Goal: Task Accomplishment & Management: Use online tool/utility

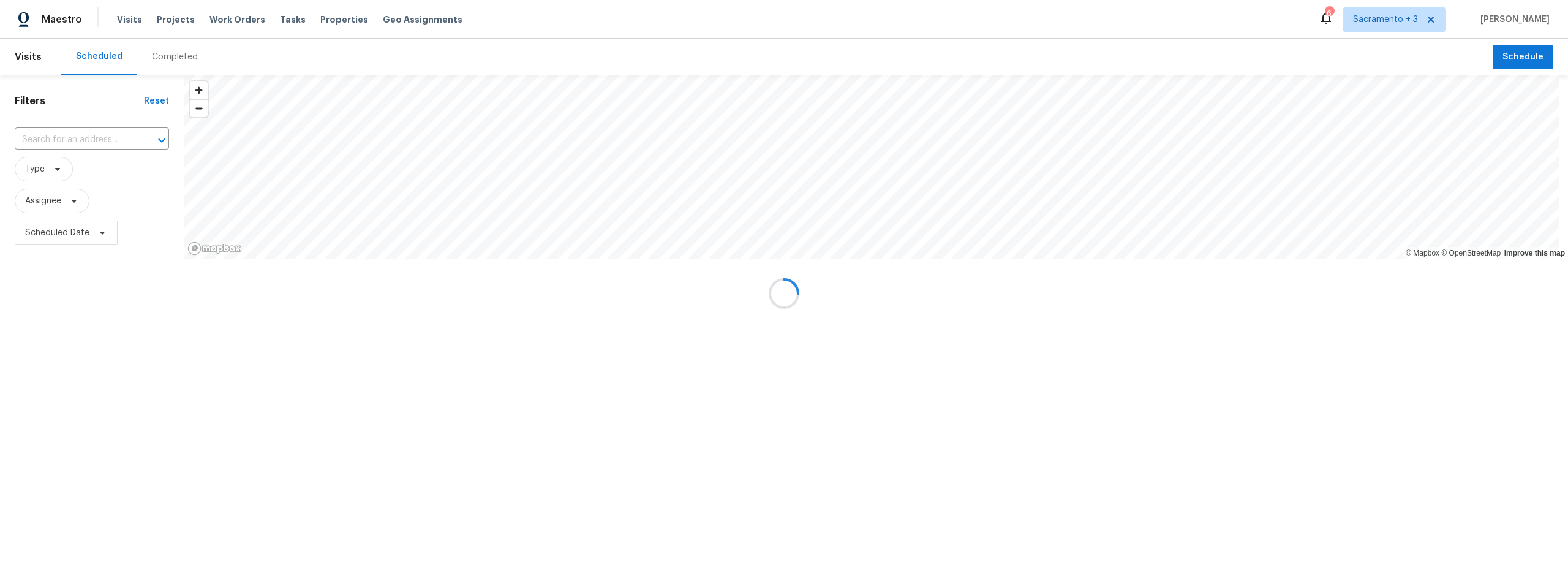
click at [115, 141] on input "text" at bounding box center [74, 140] width 120 height 19
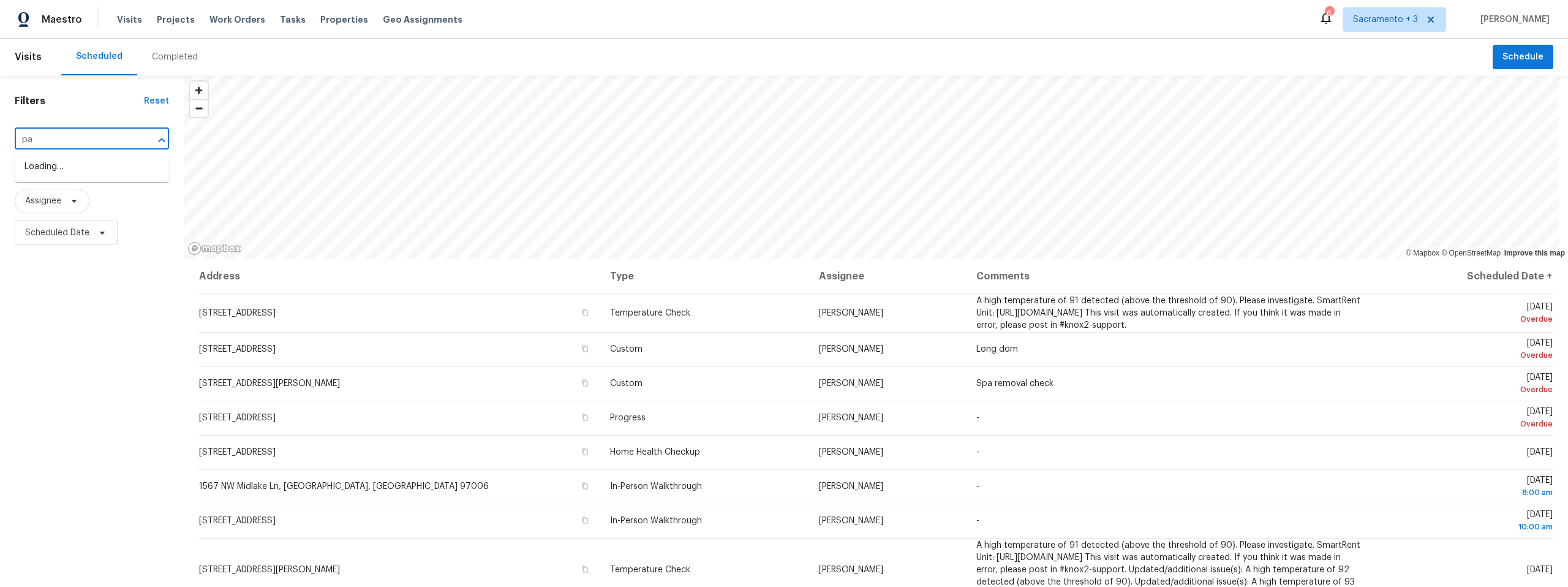
type input "p"
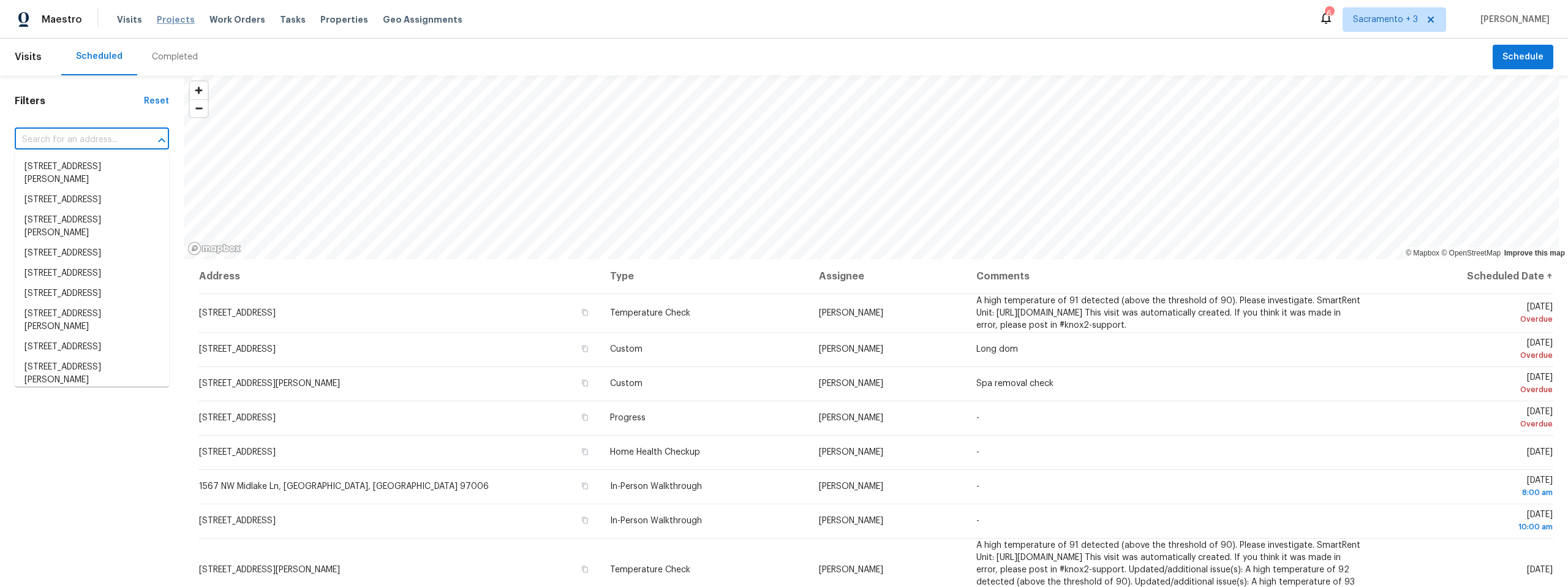
click at [177, 20] on span "Projects" at bounding box center [176, 19] width 38 height 12
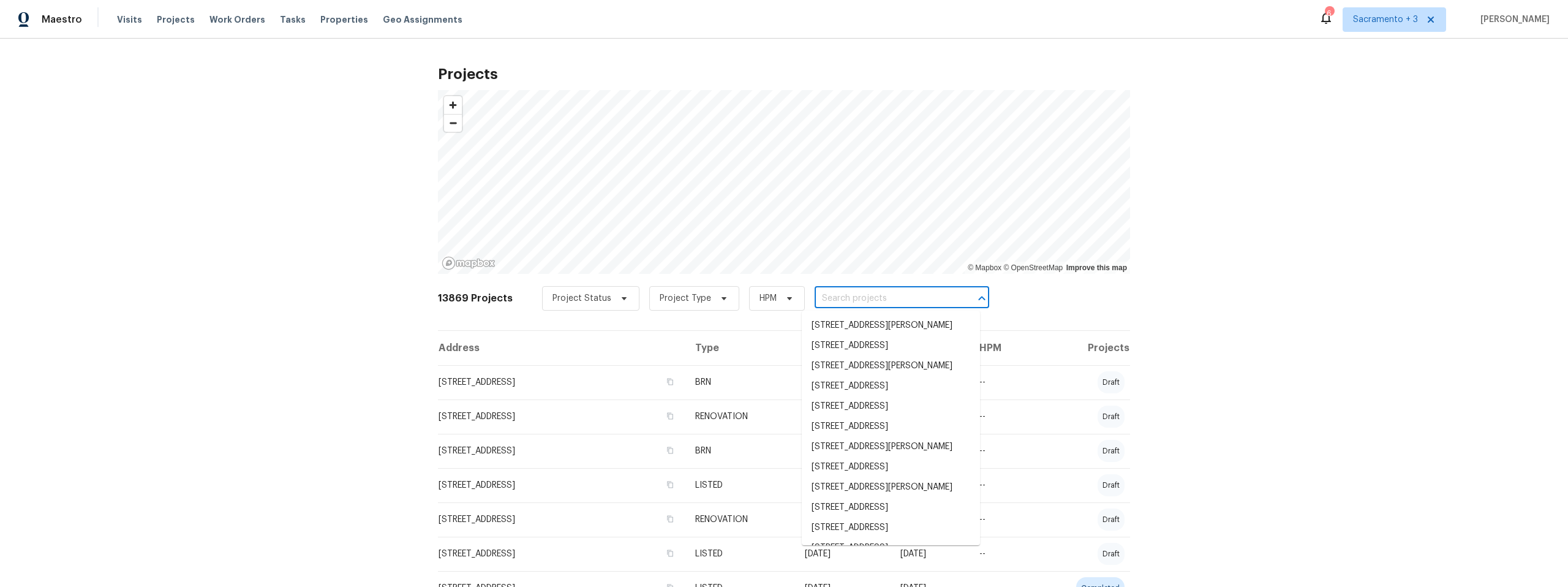
click at [849, 295] on input "text" at bounding box center [885, 298] width 140 height 19
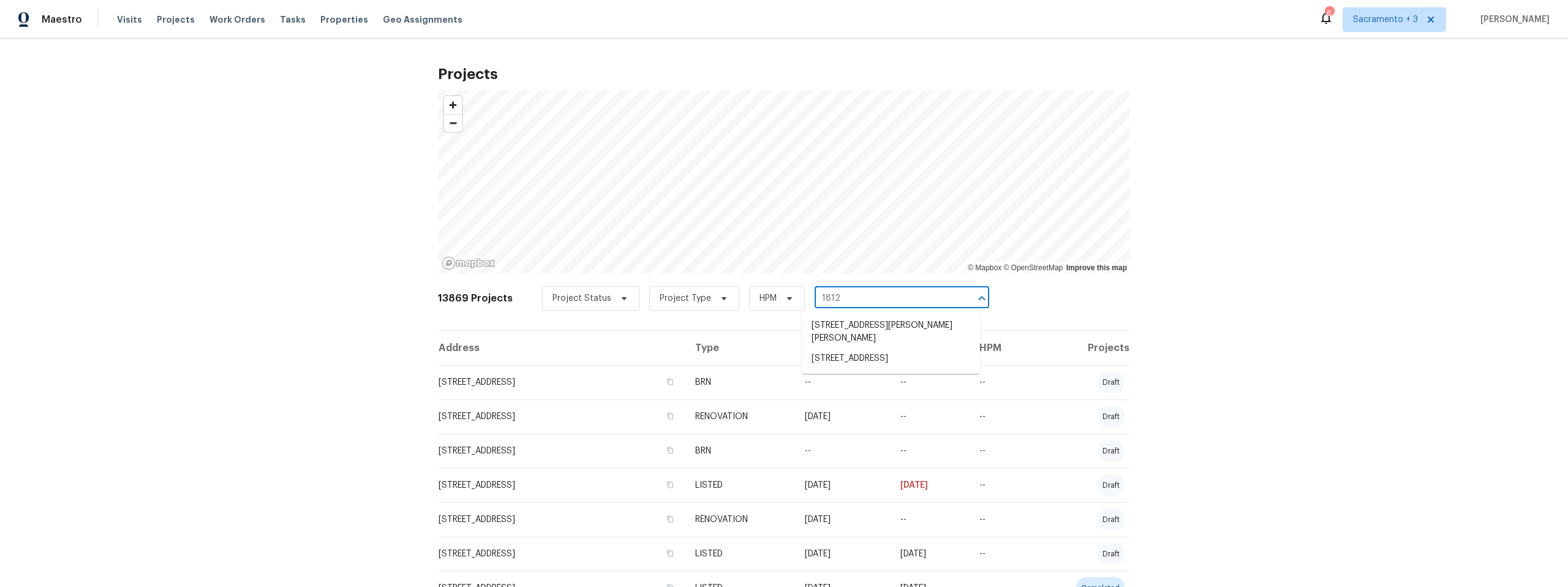
type input "1812"
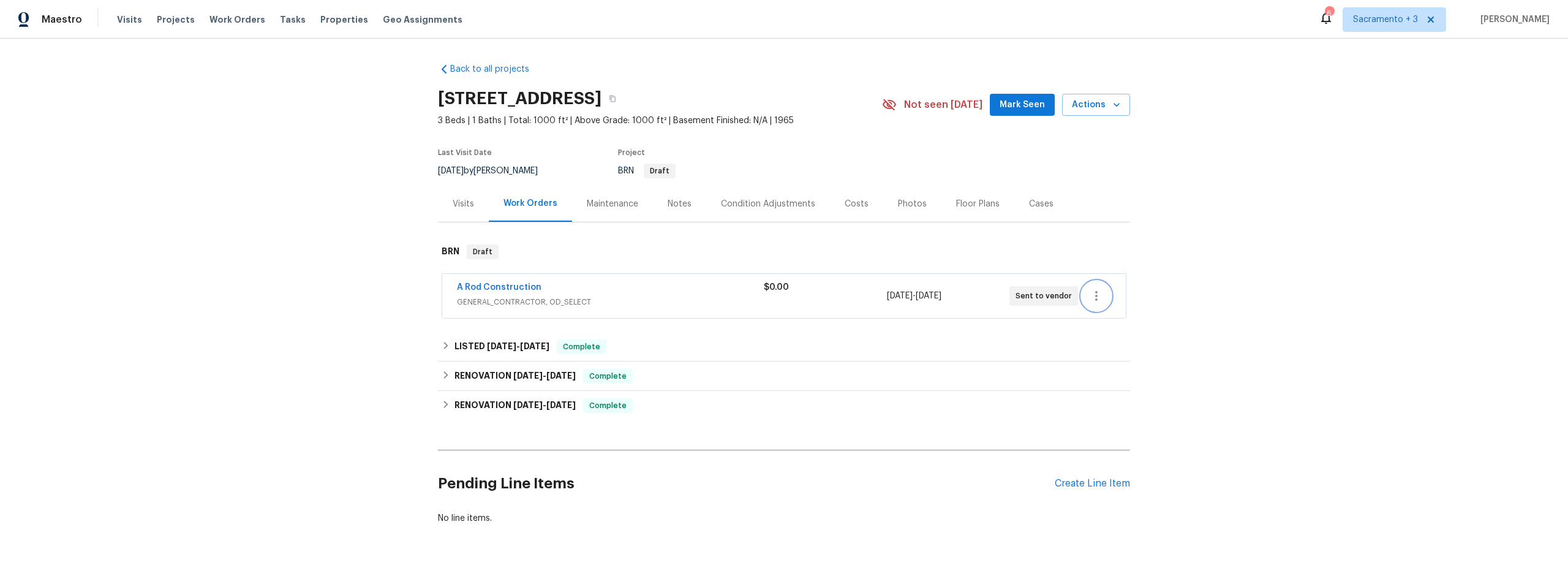
click at [1094, 294] on icon "button" at bounding box center [1096, 296] width 15 height 15
click at [1094, 354] on li "Delete" at bounding box center [1144, 356] width 132 height 21
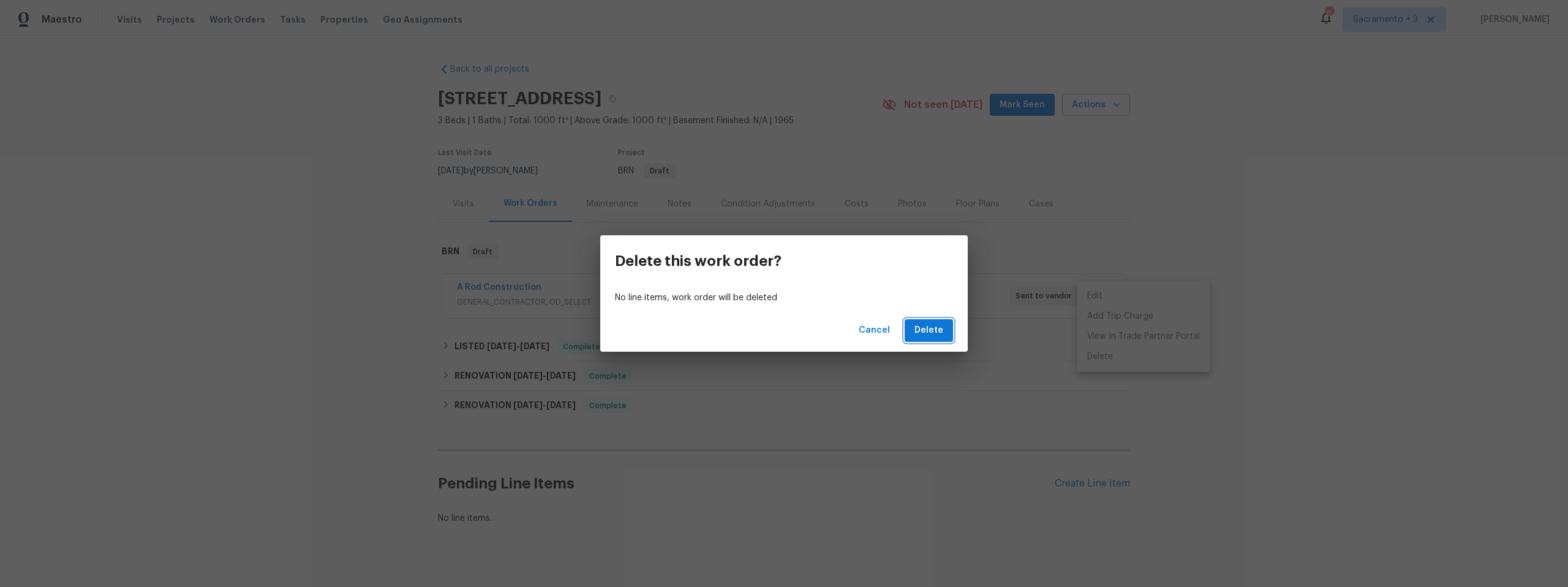
click at [942, 333] on span "Delete" at bounding box center [929, 330] width 28 height 15
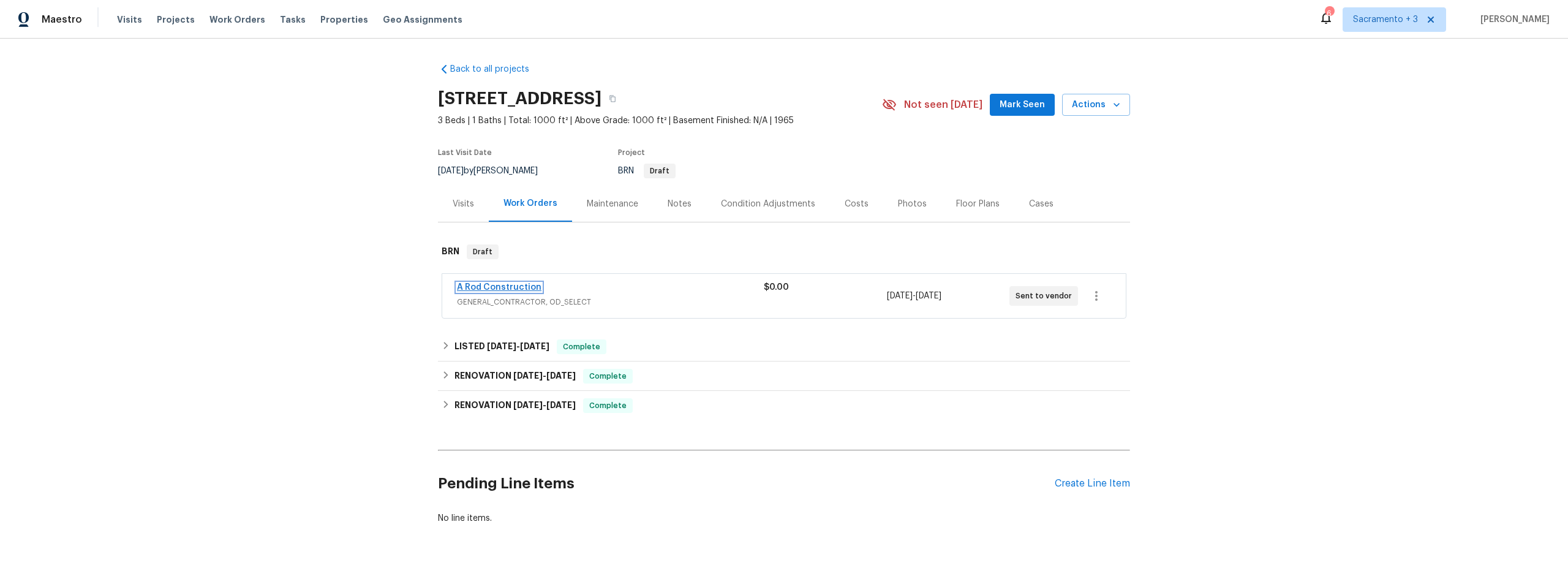
click at [492, 290] on link "A Rod Construction" at bounding box center [499, 287] width 85 height 9
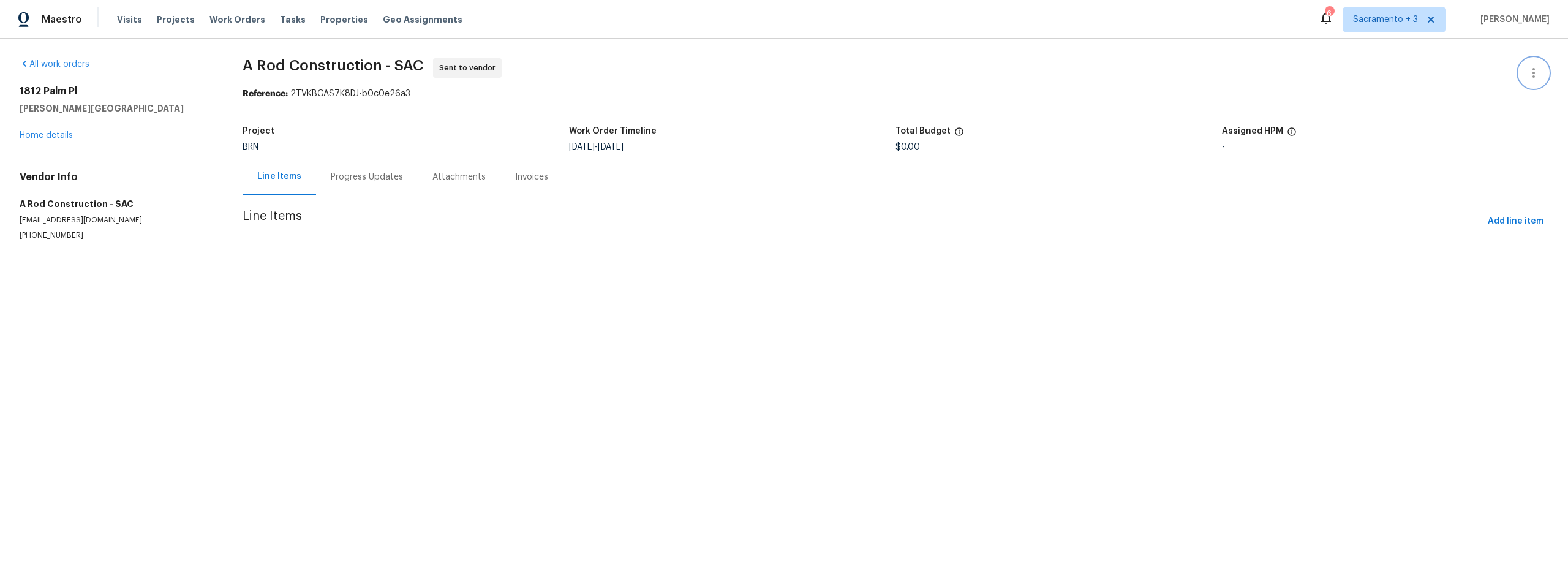
click at [1527, 74] on icon "button" at bounding box center [1534, 73] width 15 height 15
click at [1447, 131] on li "Delete" at bounding box center [1494, 134] width 132 height 21
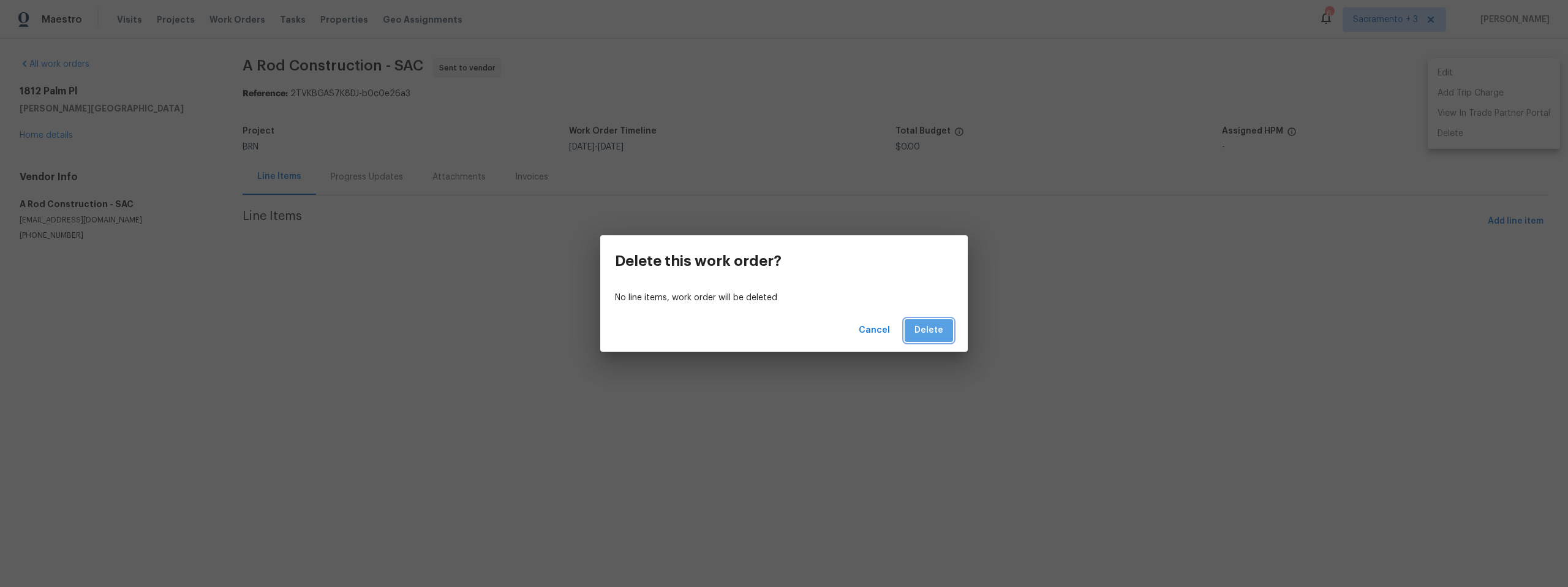
click at [933, 325] on span "Delete" at bounding box center [929, 330] width 28 height 15
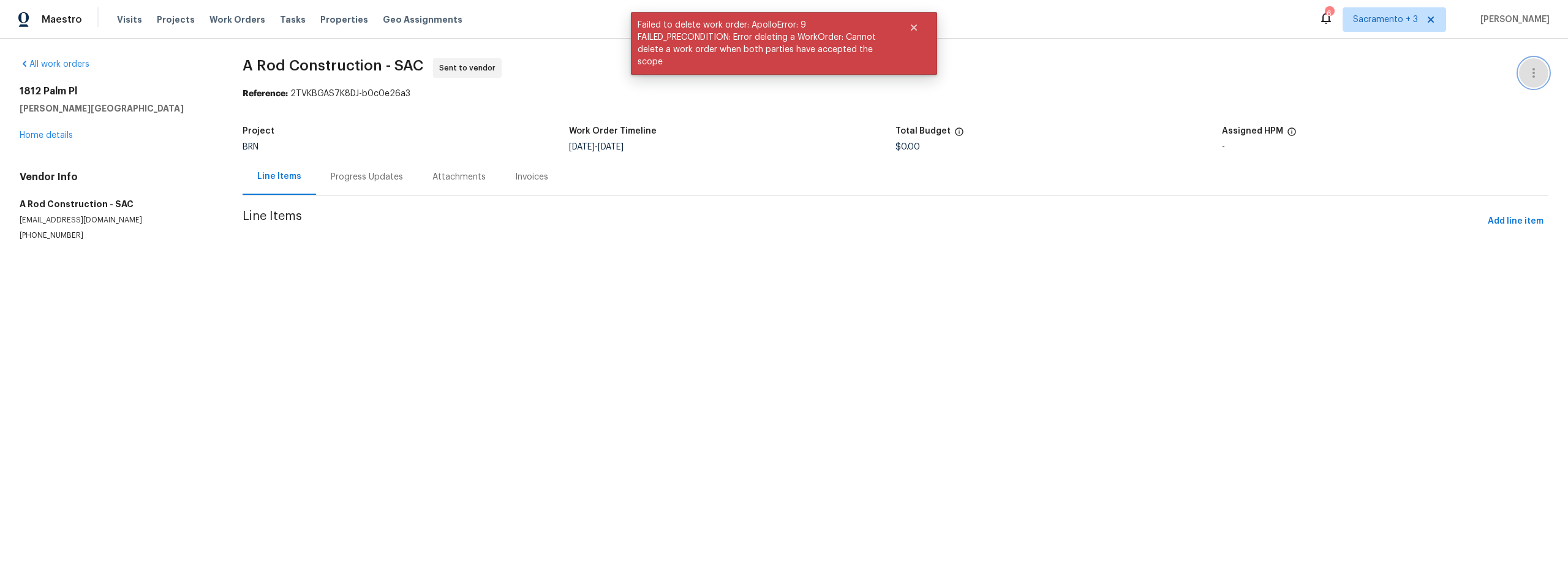
click at [1528, 74] on icon "button" at bounding box center [1534, 73] width 15 height 15
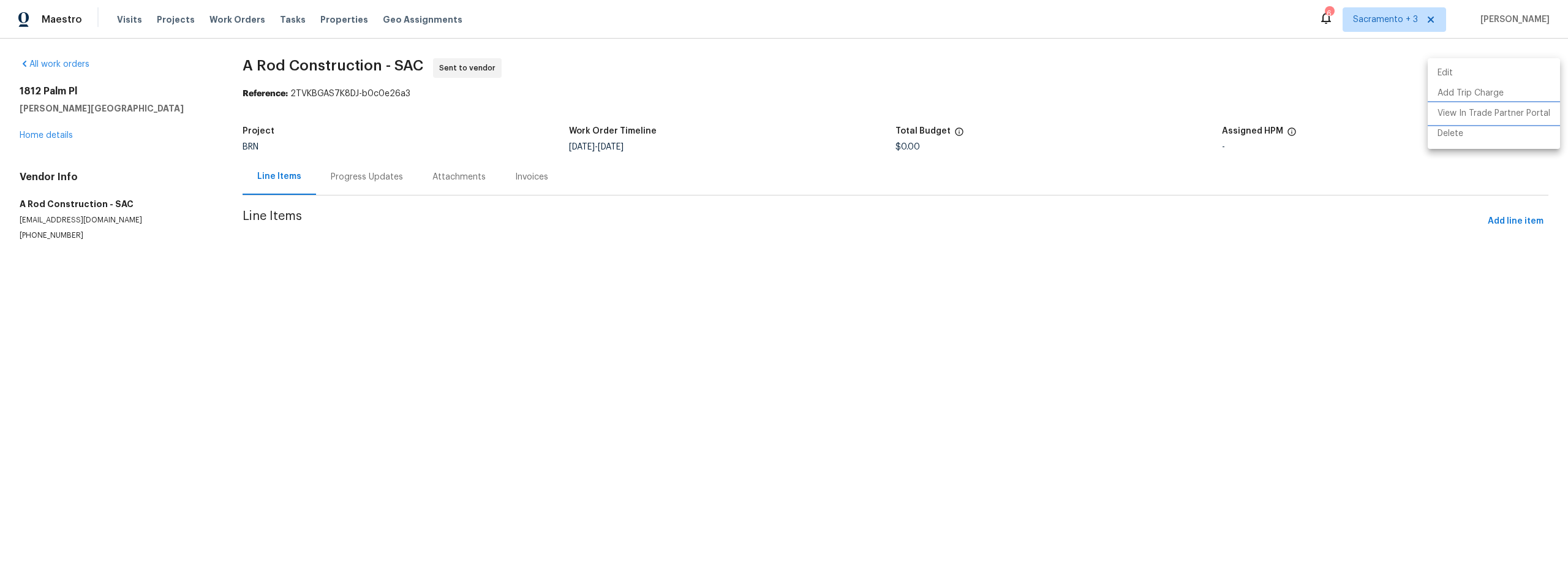
click at [1508, 115] on li "View In Trade Partner Portal" at bounding box center [1494, 113] width 132 height 21
click at [1445, 68] on li "Edit" at bounding box center [1494, 73] width 132 height 21
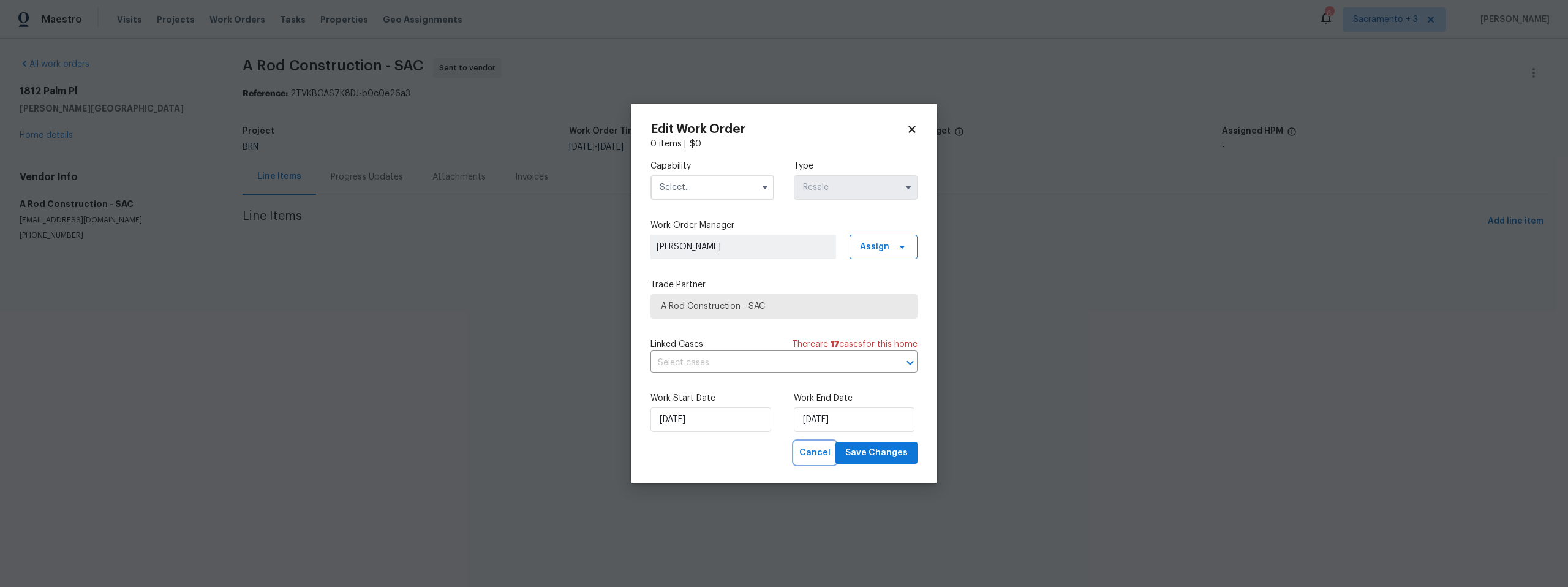
click at [817, 449] on span "Cancel" at bounding box center [815, 453] width 31 height 15
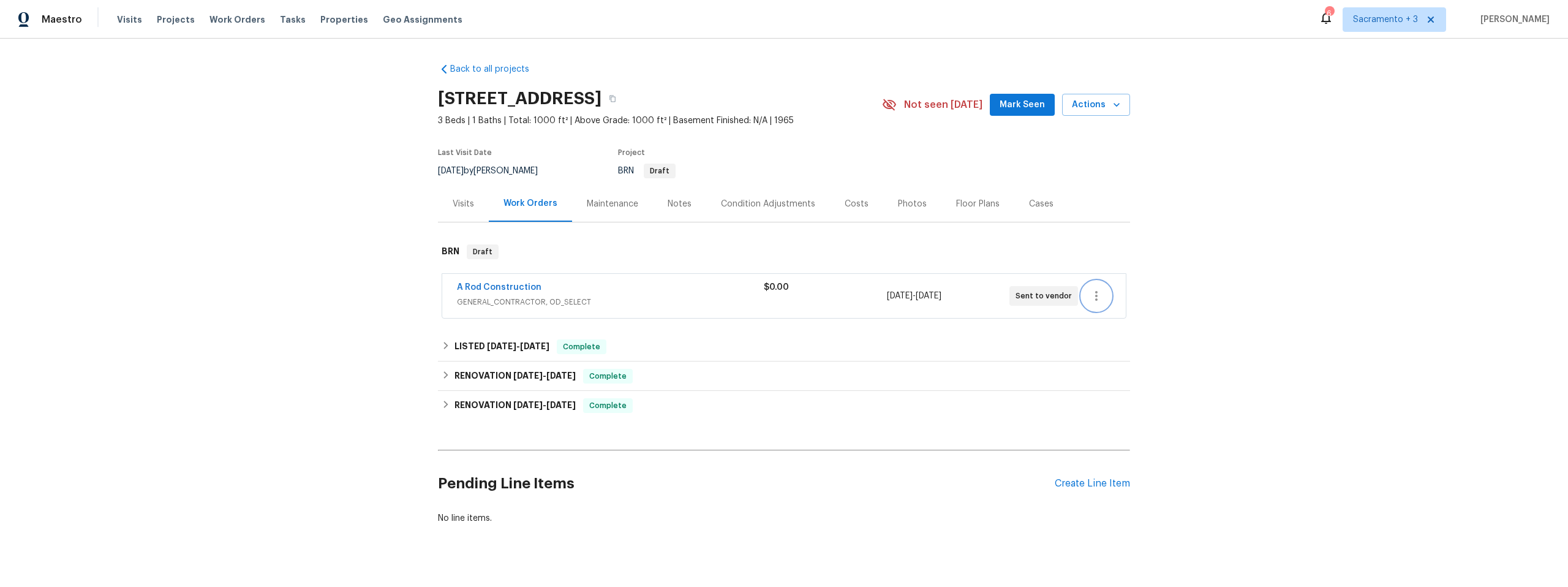
click at [1096, 295] on icon "button" at bounding box center [1096, 296] width 15 height 15
click at [1089, 358] on li "Delete" at bounding box center [1144, 356] width 132 height 21
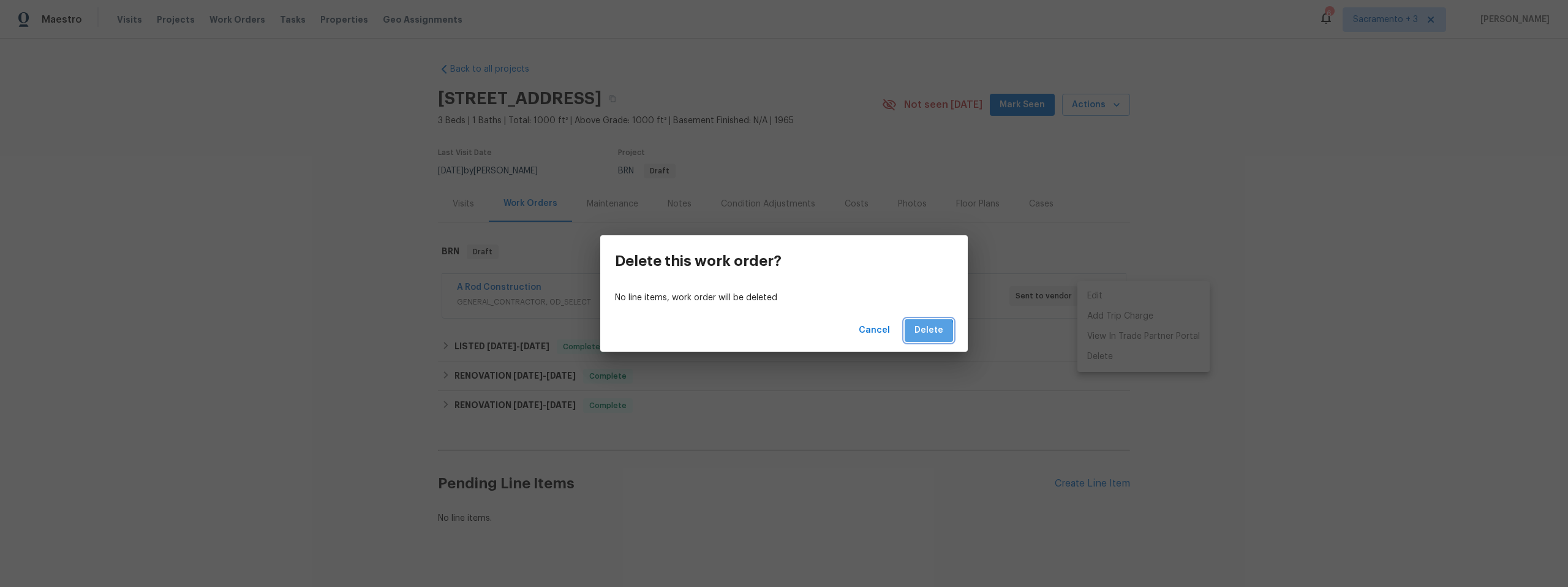
click at [928, 333] on span "Delete" at bounding box center [929, 330] width 28 height 15
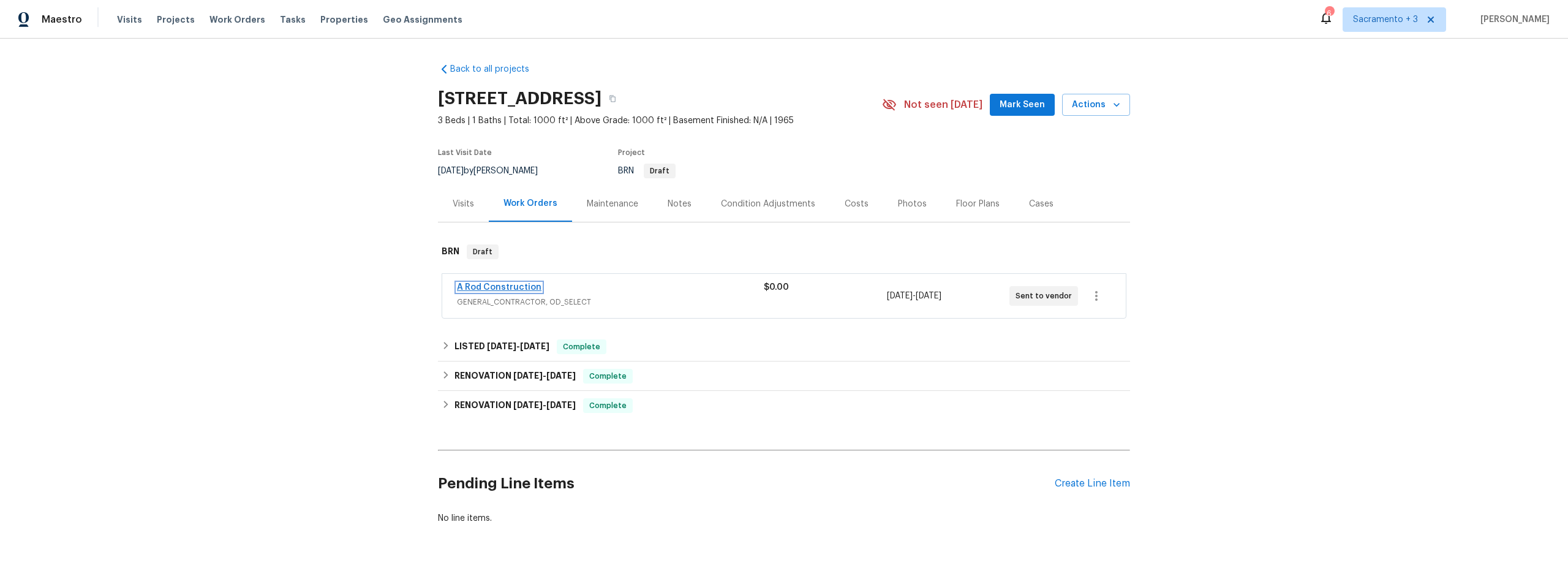
click at [509, 284] on link "A Rod Construction" at bounding box center [499, 287] width 85 height 9
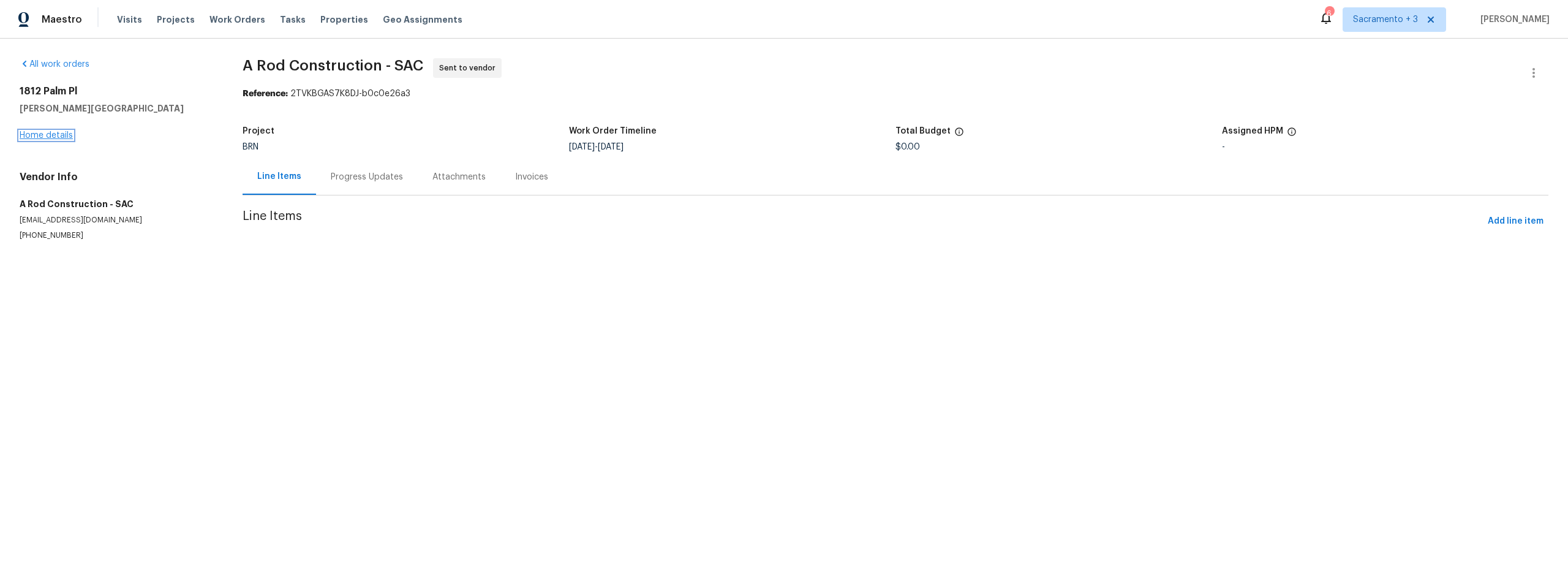
click at [59, 136] on link "Home details" at bounding box center [46, 135] width 53 height 9
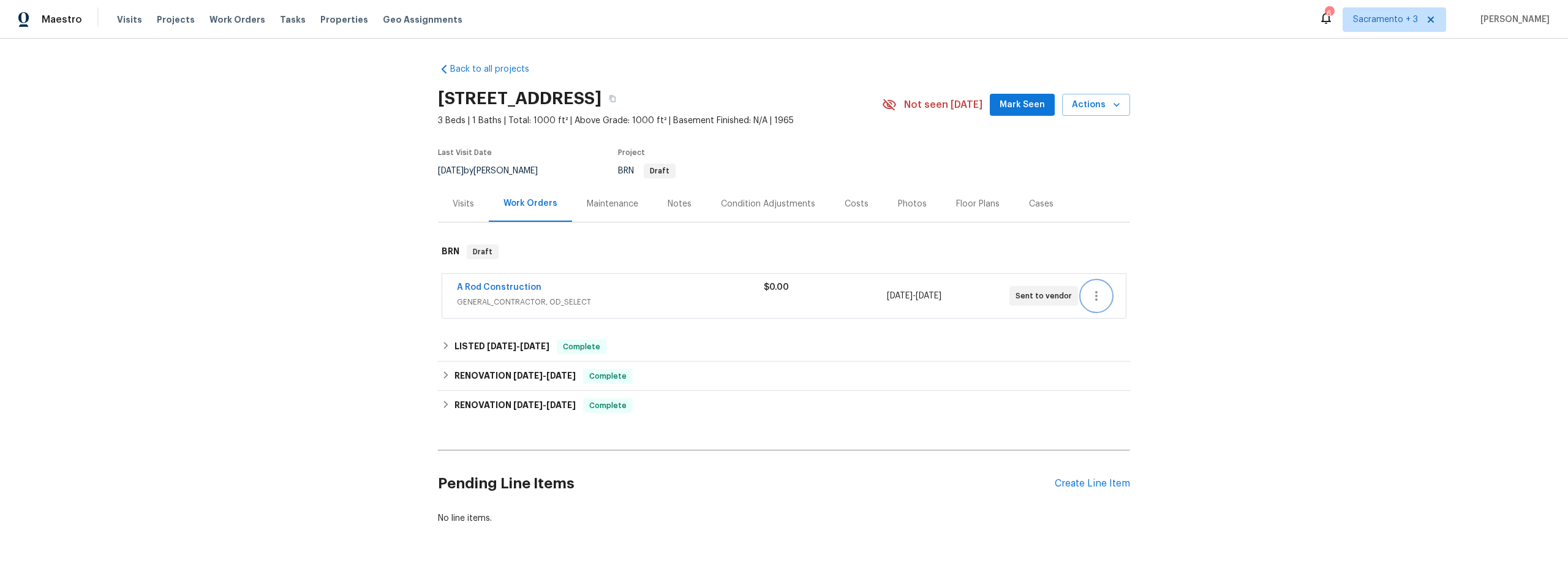
click at [1096, 294] on icon "button" at bounding box center [1096, 296] width 15 height 15
click at [1101, 301] on li "Edit" at bounding box center [1144, 296] width 132 height 21
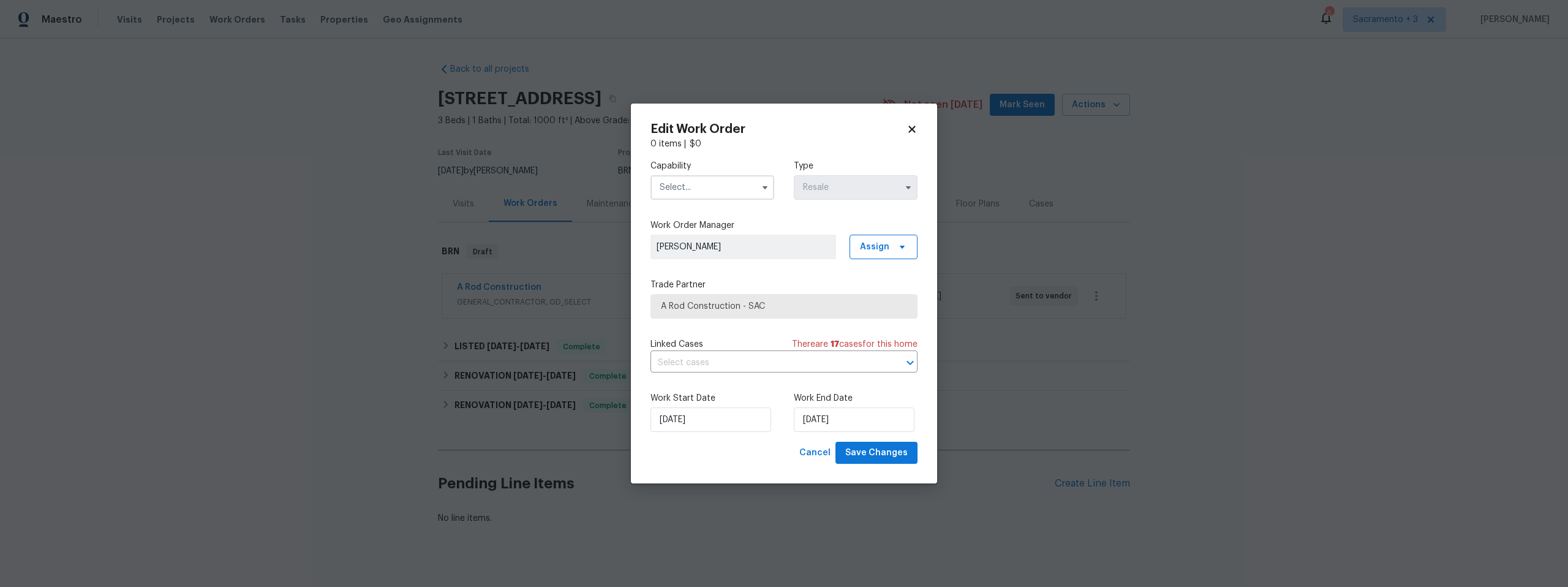
click at [761, 193] on span at bounding box center [765, 187] width 19 height 19
click at [761, 186] on icon "button" at bounding box center [765, 187] width 10 height 10
click at [811, 453] on span "Cancel" at bounding box center [815, 453] width 31 height 15
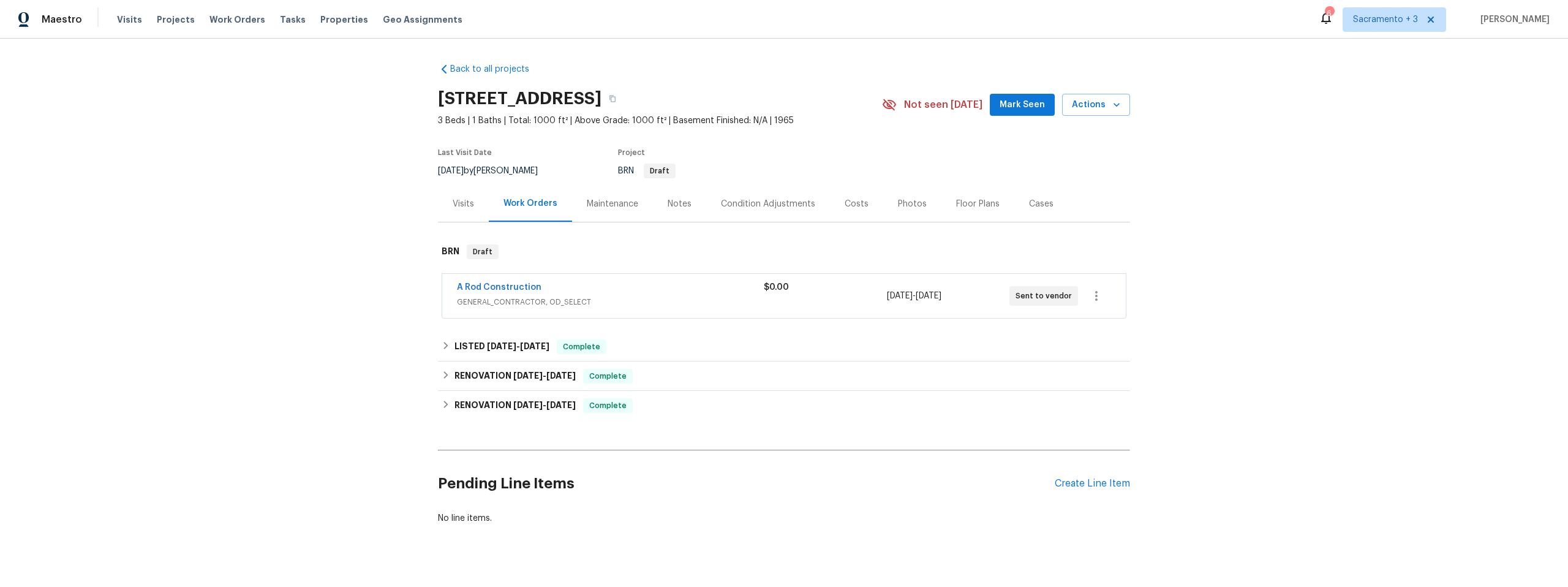
click at [1045, 297] on span "Sent to vendor" at bounding box center [1046, 295] width 61 height 12
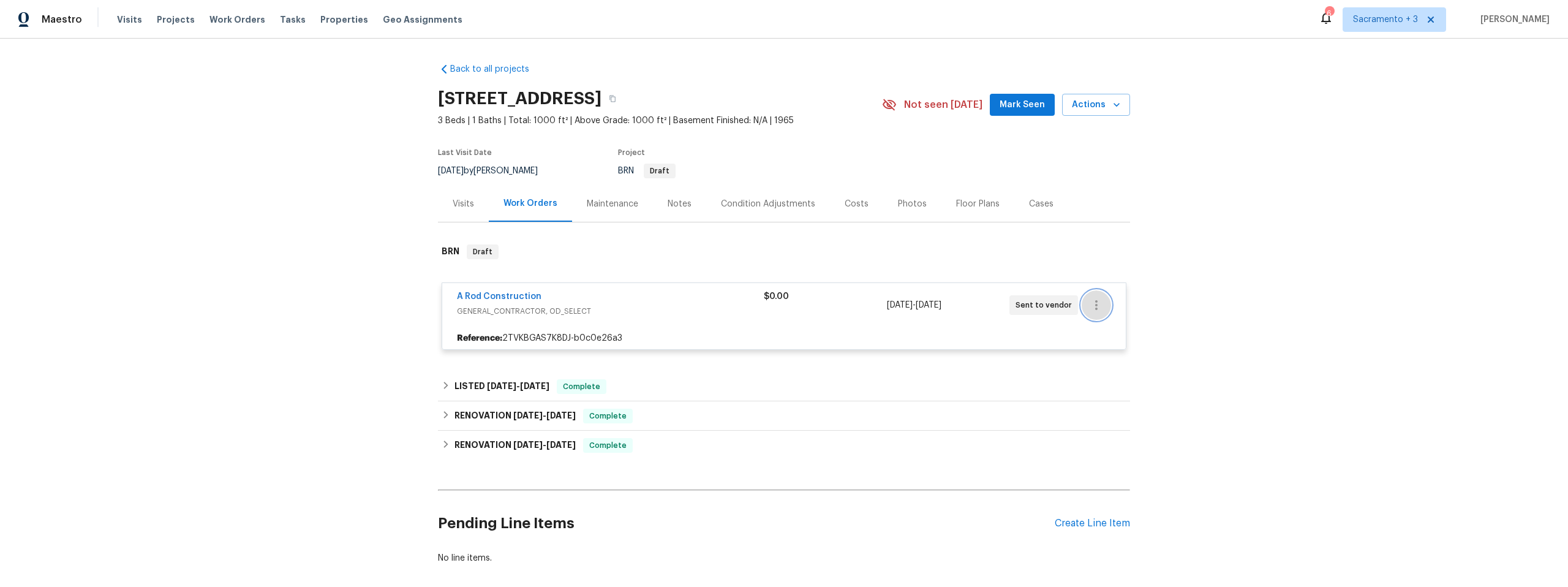
click at [1090, 301] on icon "button" at bounding box center [1096, 305] width 15 height 15
click at [1099, 367] on li "Delete" at bounding box center [1144, 366] width 132 height 21
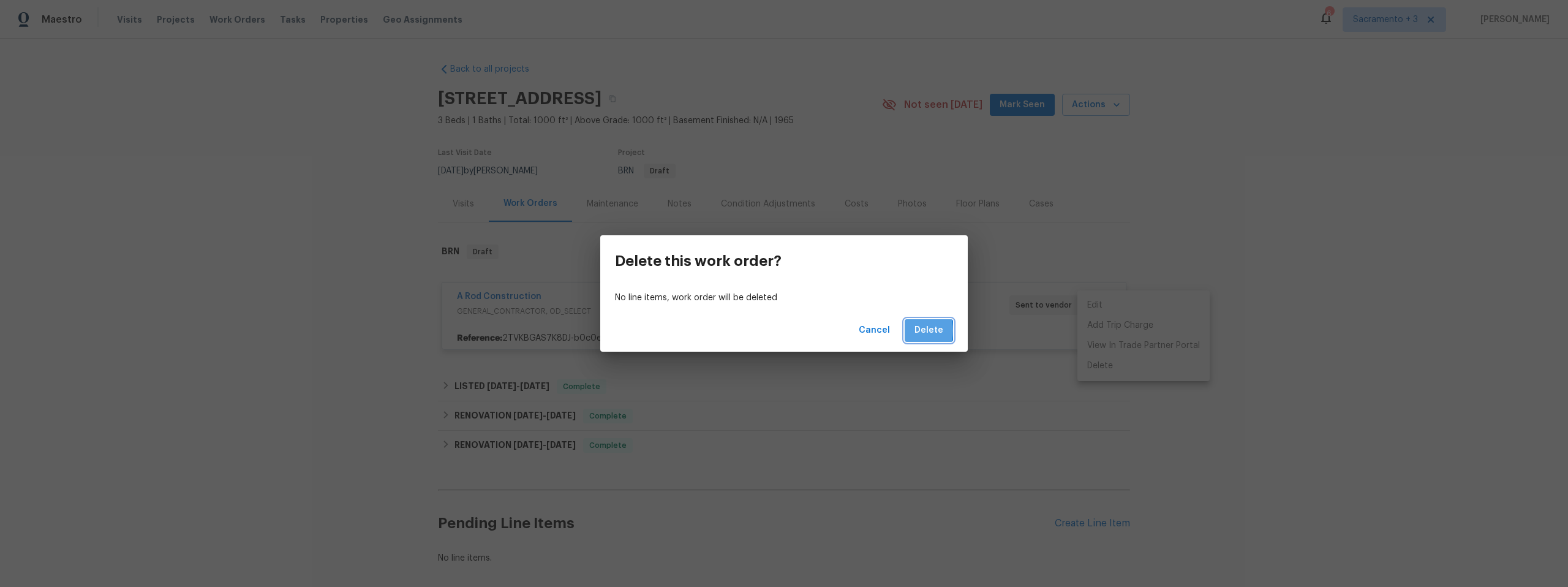
click at [910, 330] on button "Delete" at bounding box center [929, 331] width 48 height 23
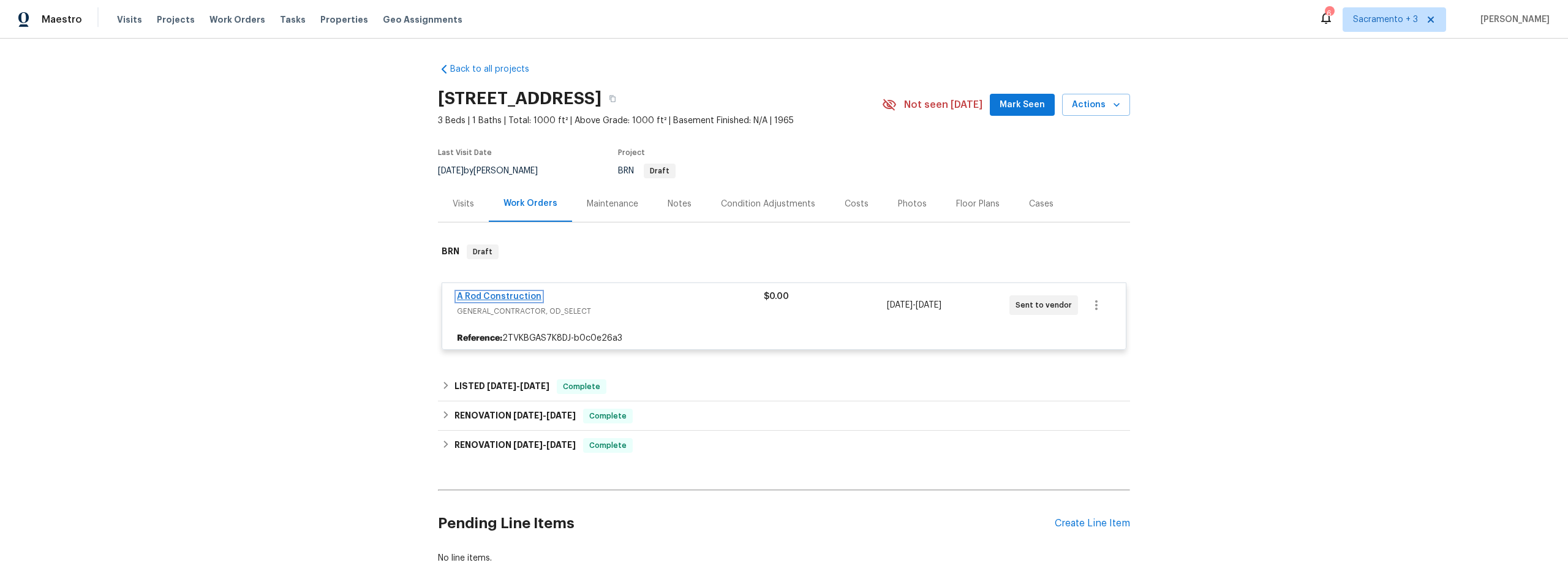
click at [499, 294] on link "A Rod Construction" at bounding box center [499, 296] width 85 height 9
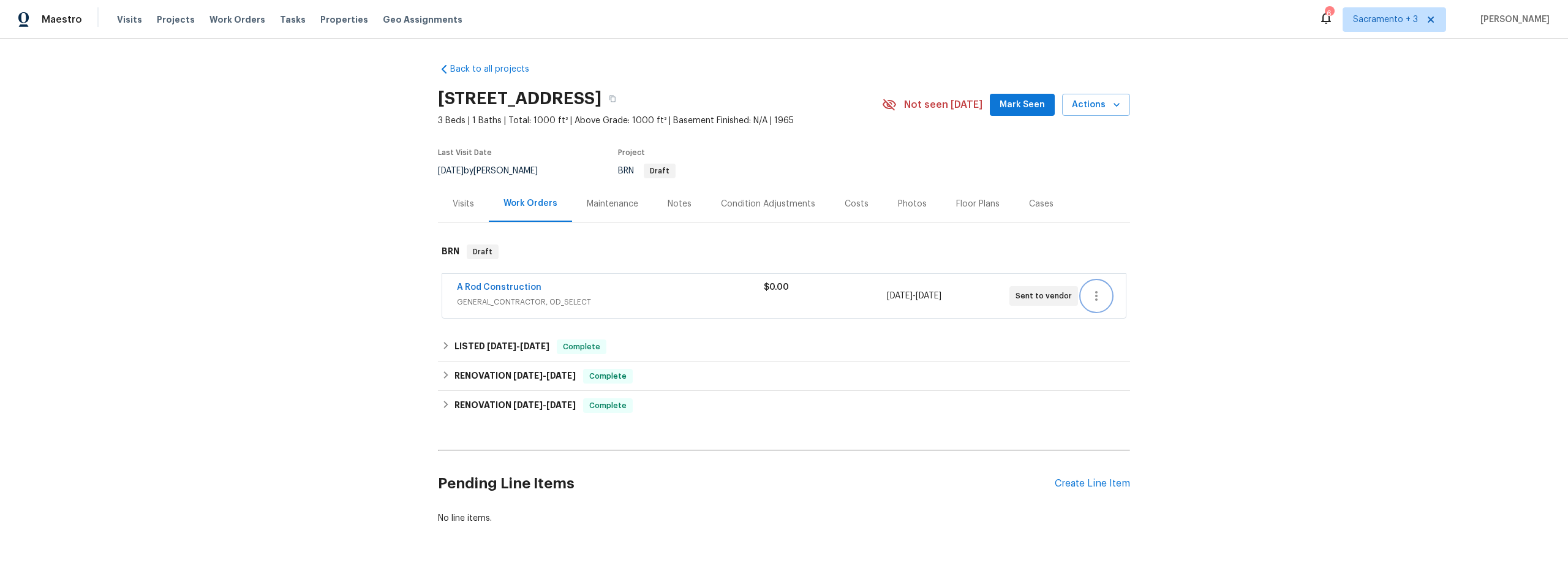
click at [1089, 298] on icon "button" at bounding box center [1096, 296] width 15 height 15
click at [452, 202] on div at bounding box center [784, 294] width 1568 height 587
click at [452, 202] on div "Visits" at bounding box center [463, 204] width 21 height 12
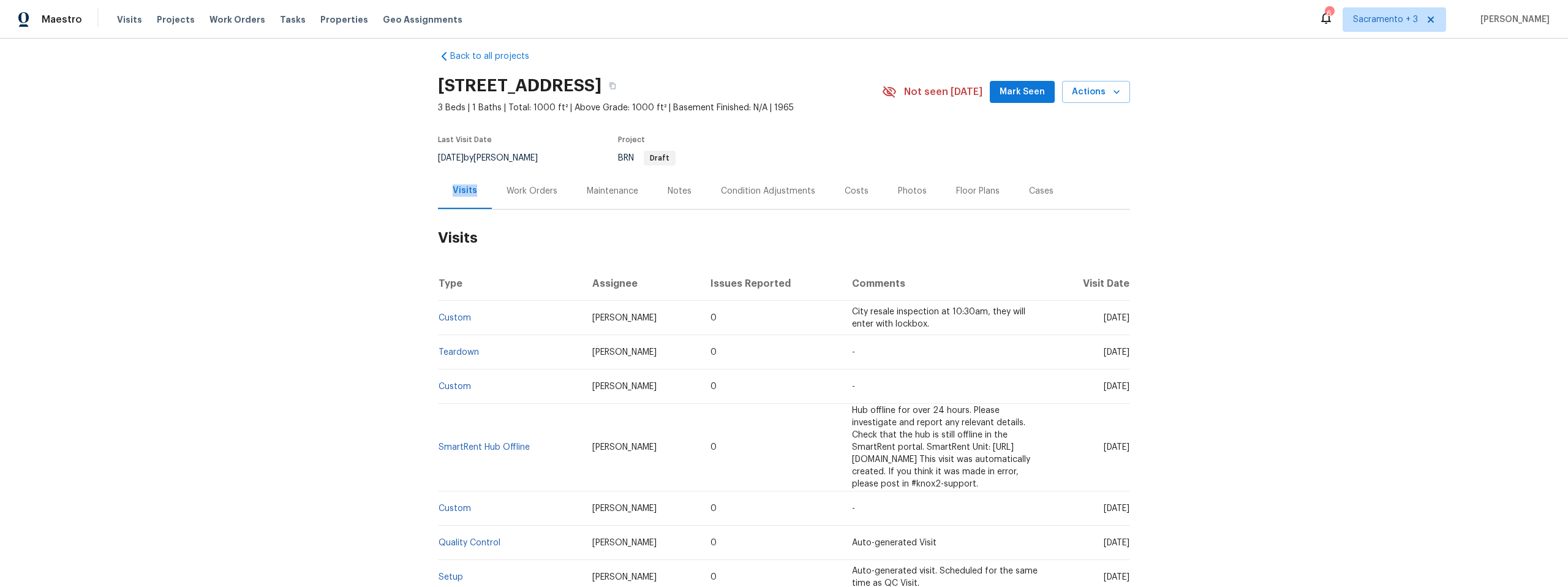
scroll to position [14, 0]
click at [533, 189] on div "Work Orders" at bounding box center [532, 189] width 51 height 12
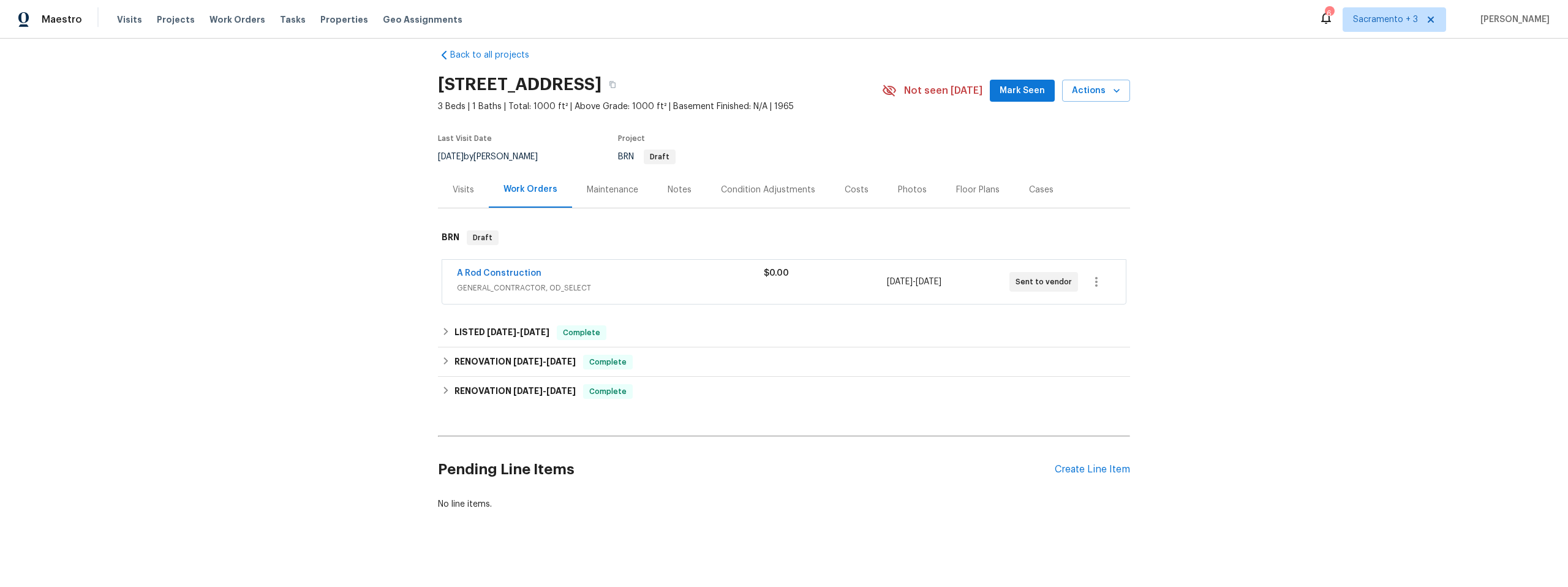
click at [610, 189] on div "Maintenance" at bounding box center [613, 189] width 52 height 12
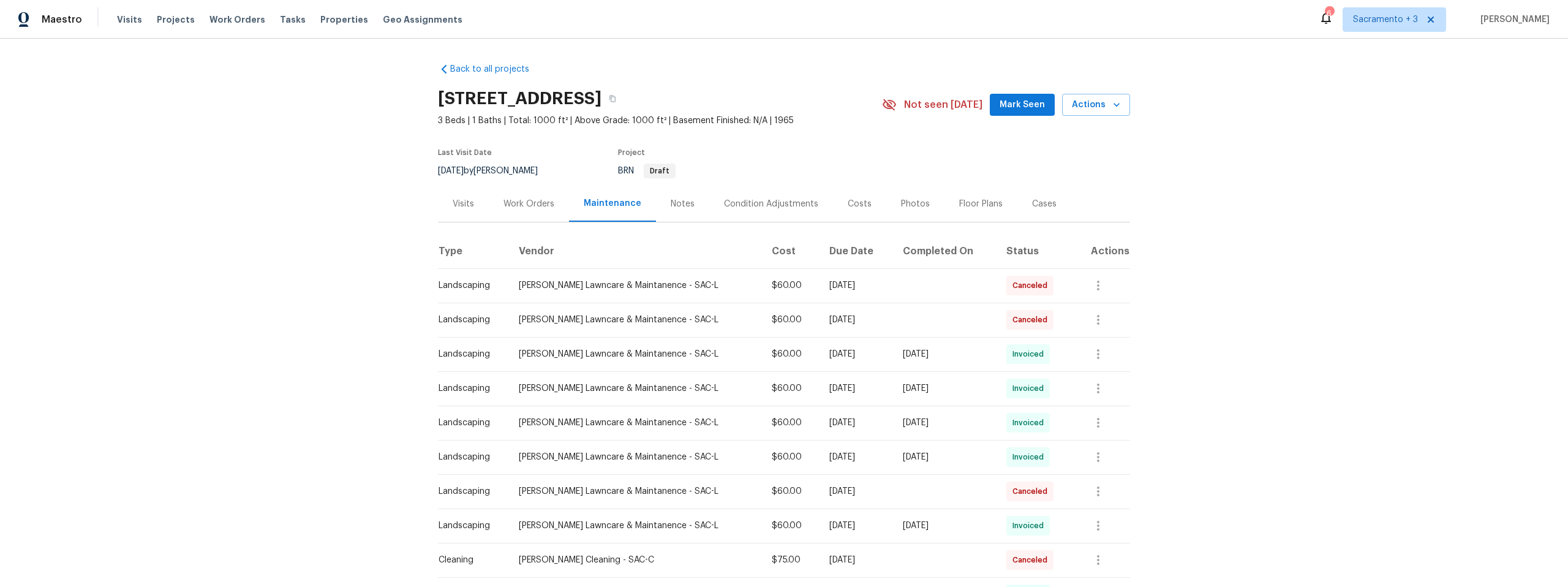
click at [671, 209] on div "Notes" at bounding box center [683, 204] width 24 height 12
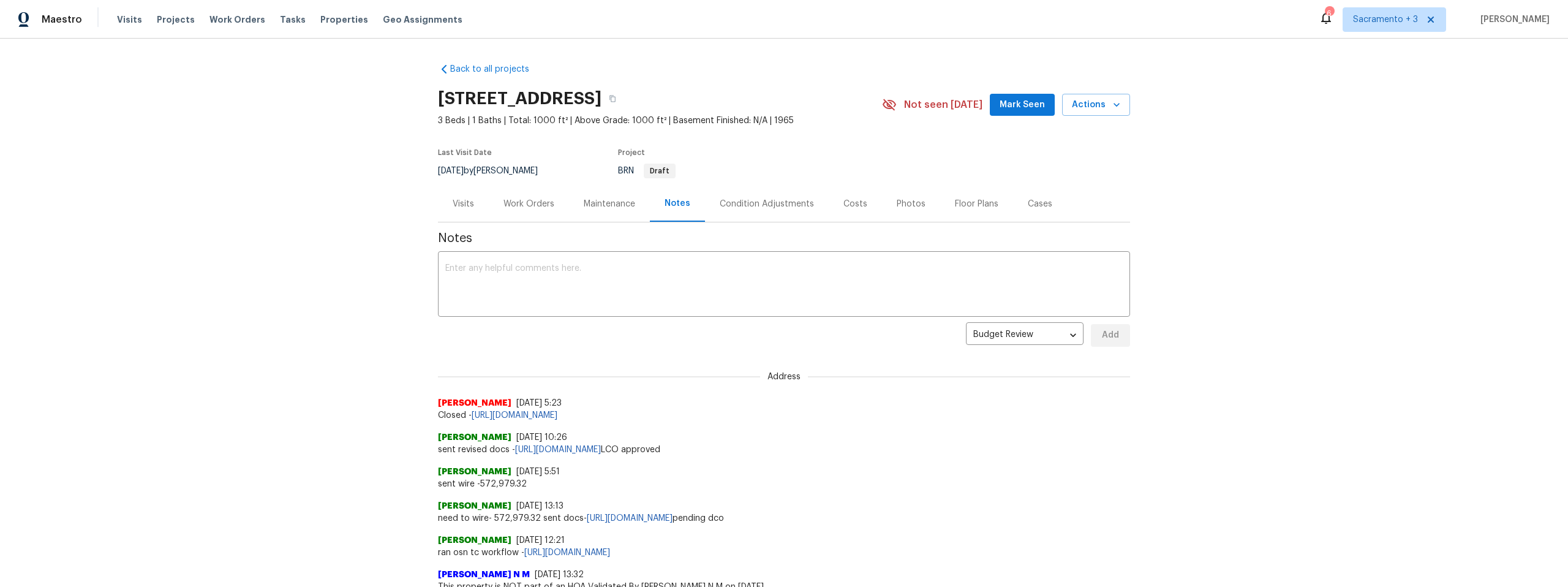
click at [747, 205] on div "Condition Adjustments" at bounding box center [767, 204] width 94 height 12
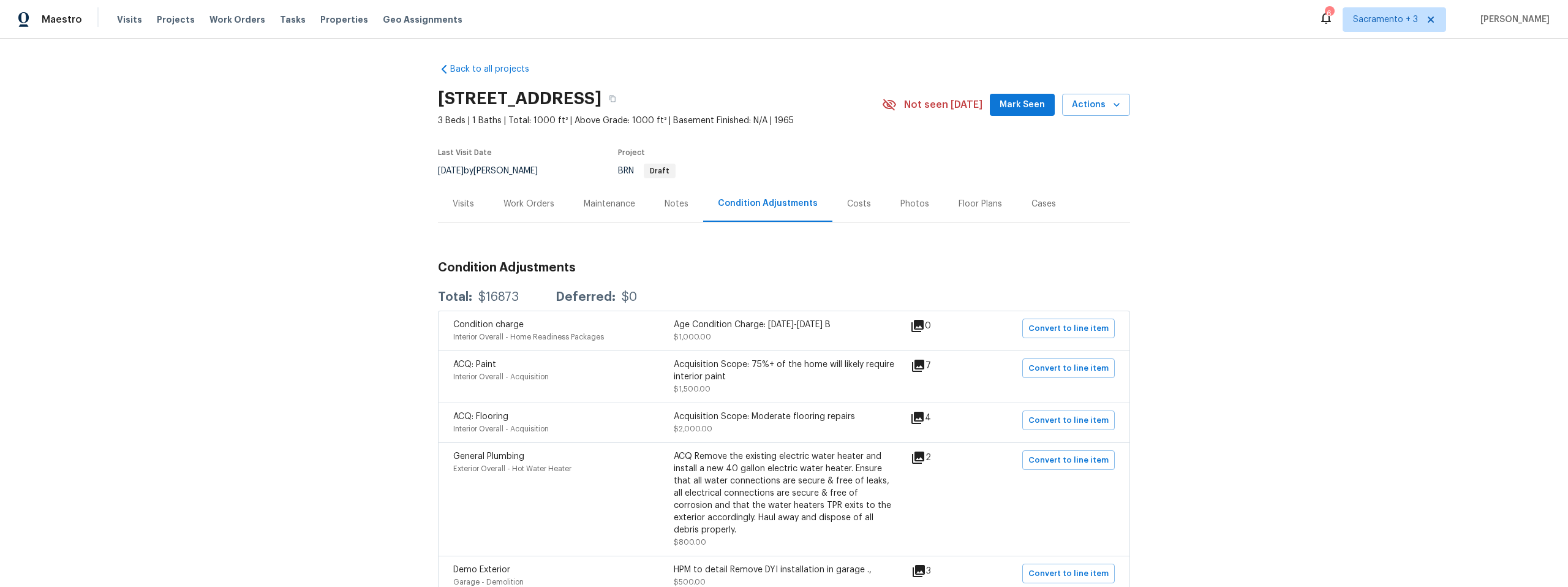
click at [848, 209] on div "Costs" at bounding box center [859, 204] width 24 height 12
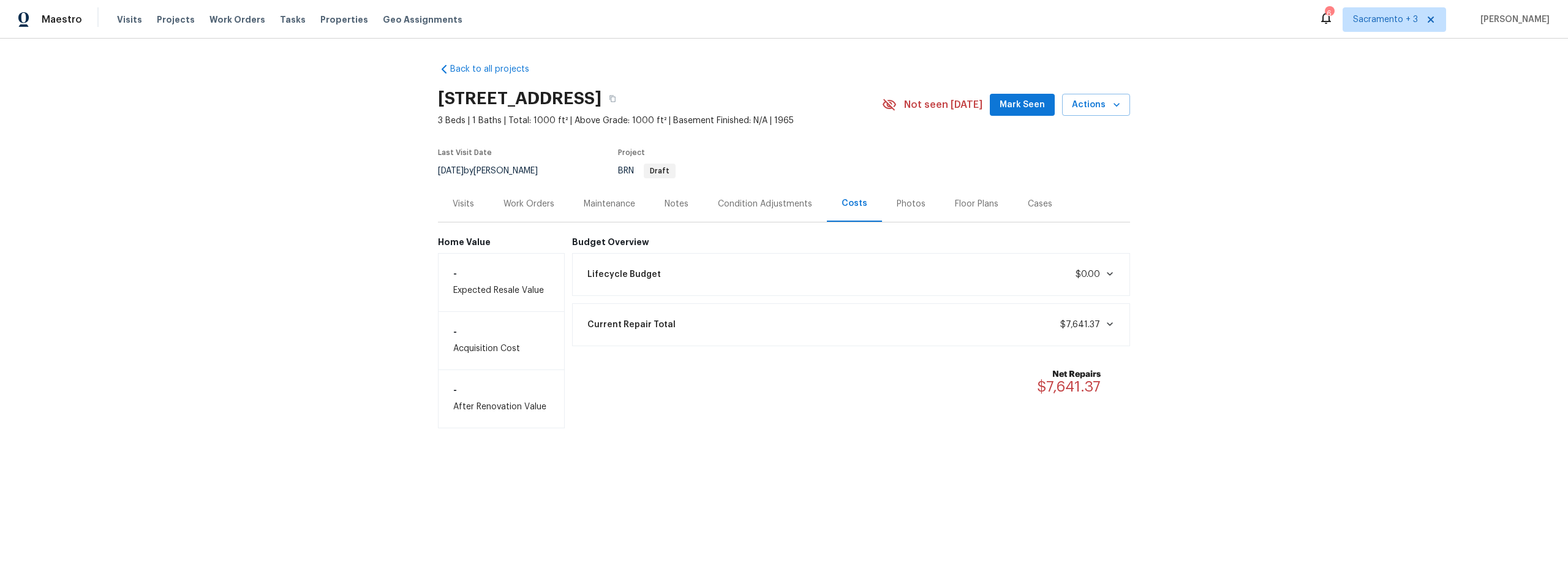
click at [915, 206] on div "Photos" at bounding box center [912, 203] width 58 height 36
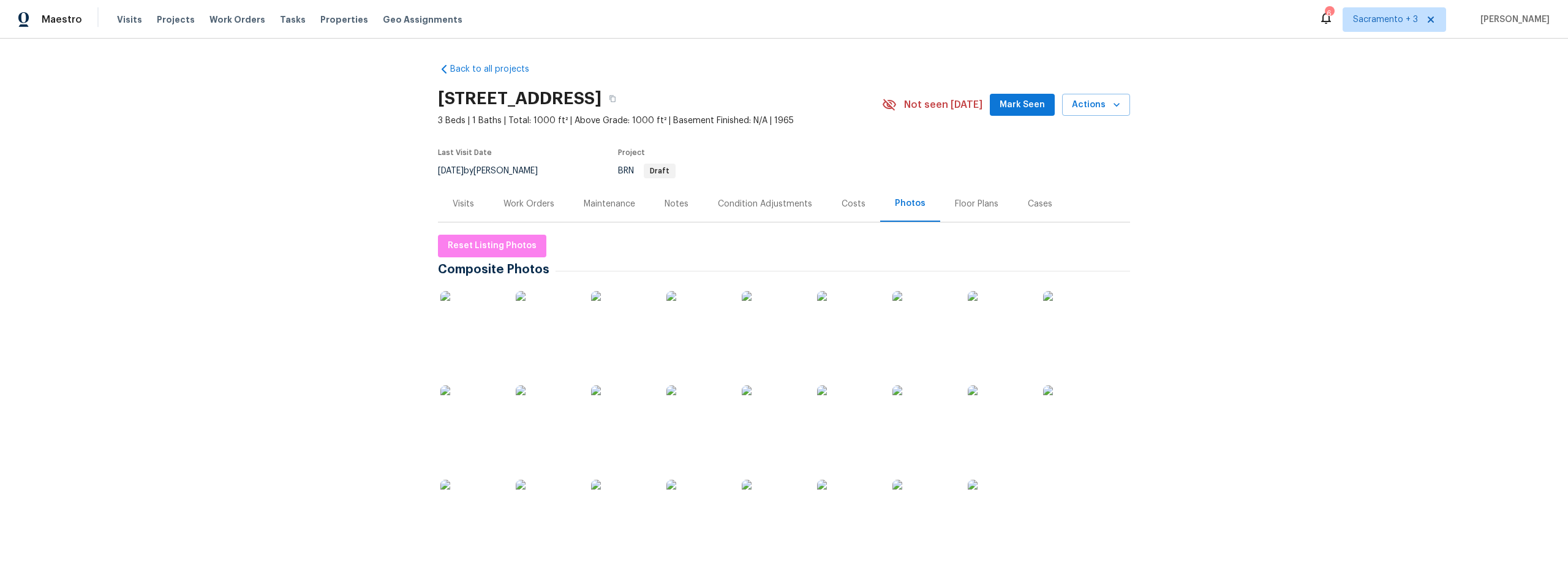
click at [967, 207] on div "Floor Plans" at bounding box center [977, 204] width 44 height 12
click at [474, 69] on link "Back to all projects" at bounding box center [497, 69] width 118 height 12
click at [530, 202] on div "Work Orders" at bounding box center [529, 204] width 51 height 12
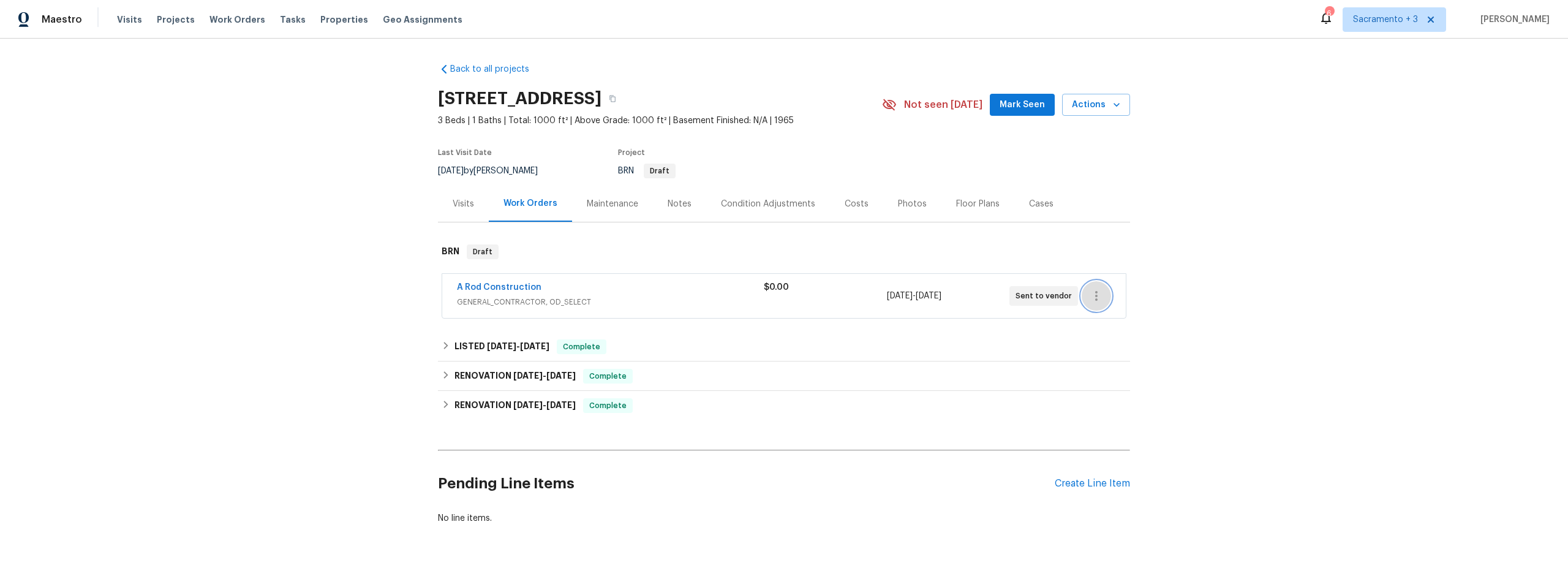
click at [1096, 290] on icon "button" at bounding box center [1096, 296] width 15 height 15
click at [467, 288] on div at bounding box center [784, 294] width 1568 height 587
click at [467, 285] on link "A Rod Construction" at bounding box center [499, 287] width 85 height 9
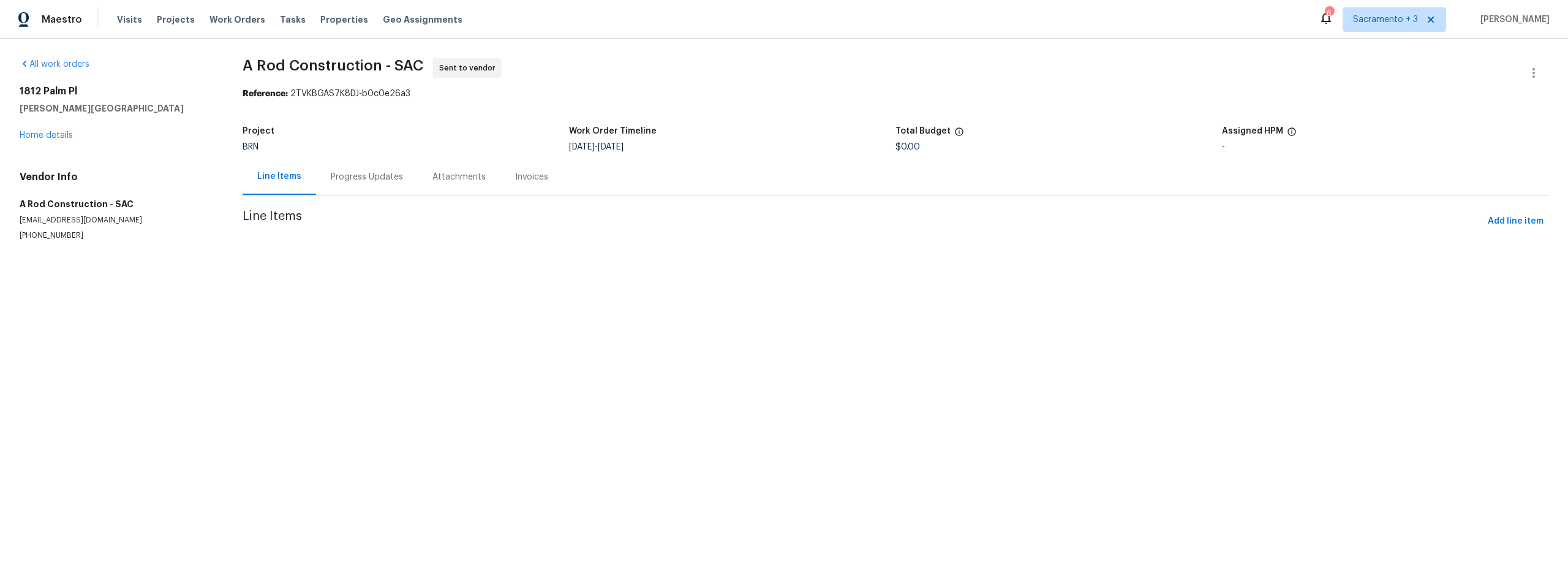
click at [1222, 146] on div "-" at bounding box center [1385, 146] width 327 height 9
click at [1287, 133] on icon at bounding box center [1292, 131] width 10 height 10
click at [338, 177] on div "Progress Updates" at bounding box center [366, 177] width 72 height 12
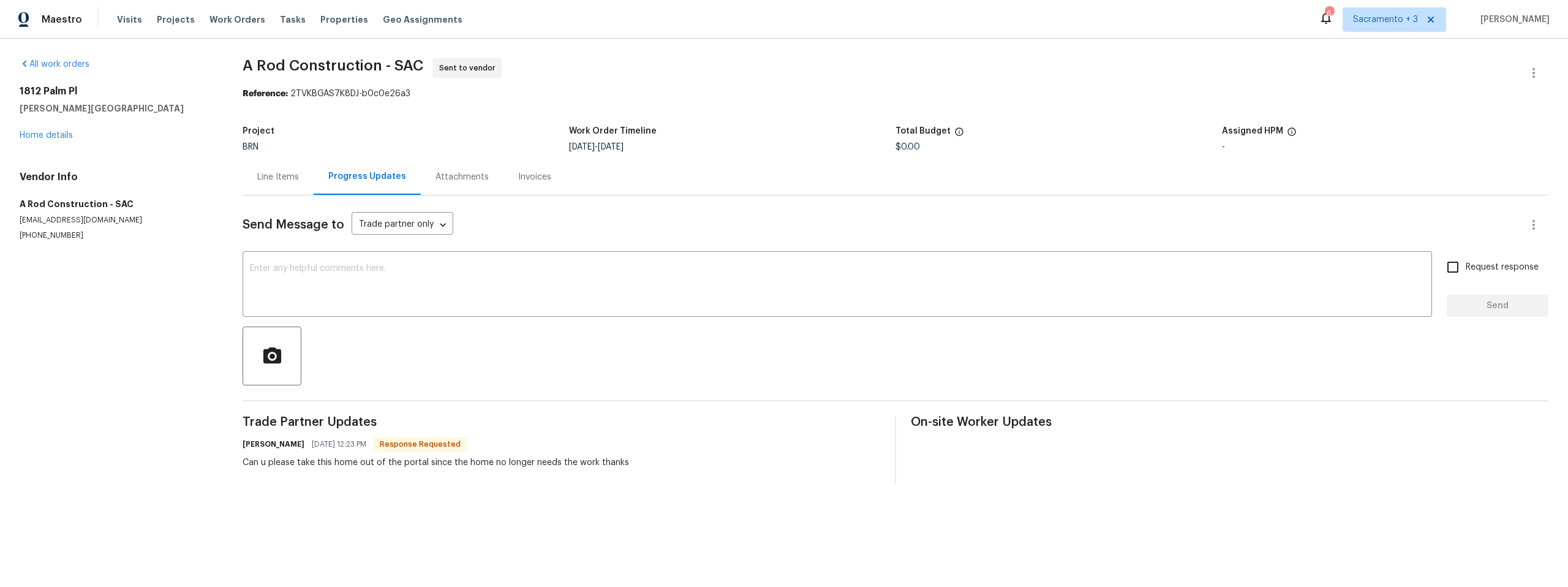
click at [424, 175] on div "Attachments" at bounding box center [462, 177] width 83 height 36
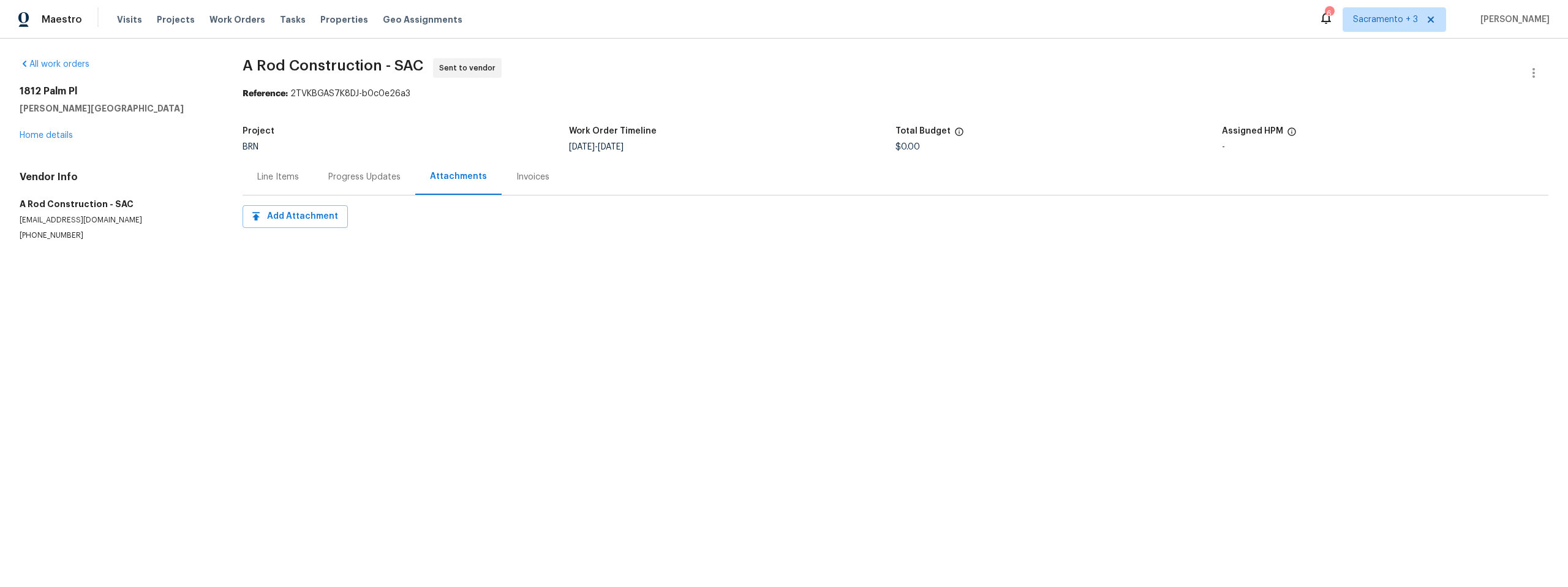
click at [539, 180] on div "Invoices" at bounding box center [533, 177] width 33 height 12
